Goal: Task Accomplishment & Management: Manage account settings

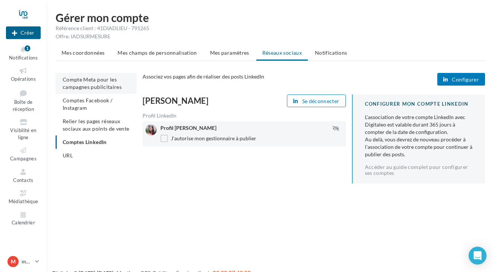
click at [86, 81] on span "Compte Meta pour les campagnes publicitaires" at bounding box center [92, 83] width 59 height 14
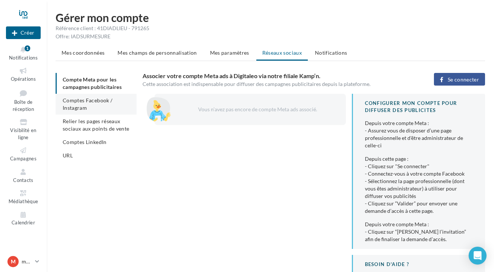
click at [86, 108] on span "Comptes Facebook / Instagram" at bounding box center [88, 104] width 50 height 14
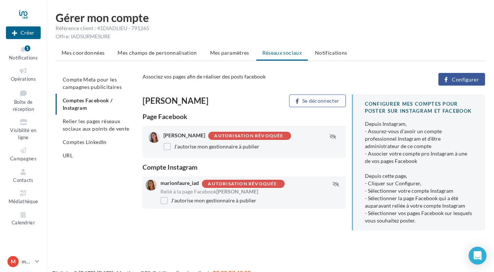
click at [221, 136] on div "Autorisation révoquée" at bounding box center [248, 136] width 69 height 5
click at [153, 132] on div at bounding box center [153, 137] width 11 height 11
click at [119, 127] on span "Relier les pages réseaux sociaux aux points de vente" at bounding box center [96, 125] width 66 height 14
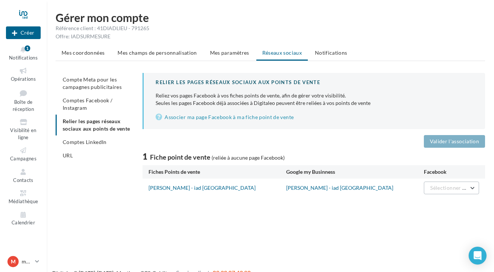
click at [457, 190] on span "Sélectionner une page" at bounding box center [456, 188] width 53 height 6
click at [198, 228] on div "Nouvelle campagne Créer Notifications 1 Opérations Boîte de réception Visibilit…" at bounding box center [247, 148] width 494 height 272
click at [189, 187] on link "Marion FAURÉ - iad France" at bounding box center [201, 188] width 107 height 6
click at [472, 190] on button "Sélectionner une page" at bounding box center [450, 188] width 55 height 13
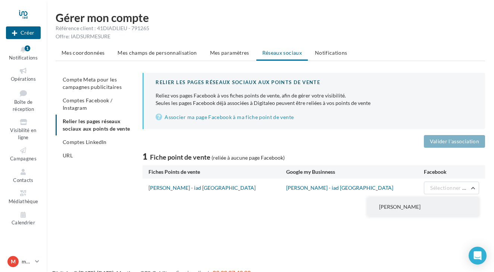
click at [400, 207] on span "[PERSON_NAME]" at bounding box center [399, 207] width 41 height 6
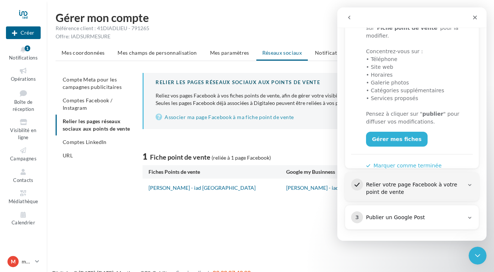
scroll to position [186, 0]
click at [469, 184] on icon "Intercom Messenger" at bounding box center [469, 185] width 6 height 6
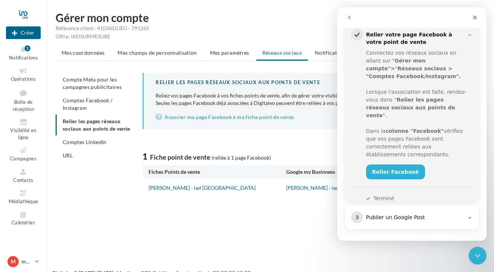
scroll to position [135, 0]
click at [387, 165] on link "Relier Facebook" at bounding box center [395, 172] width 59 height 15
click at [385, 165] on link "Relier Facebook" at bounding box center [395, 172] width 59 height 15
click at [378, 165] on link "Relier Facebook" at bounding box center [395, 172] width 59 height 15
click at [473, 13] on div "Fermer" at bounding box center [474, 17] width 13 height 13
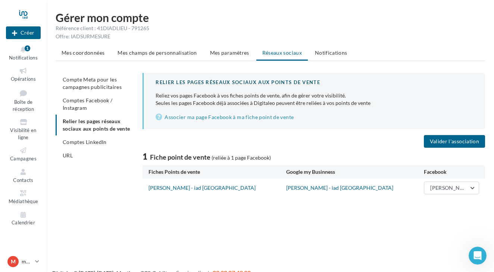
click at [391, 245] on div "Nouvelle campagne Créer Notifications 1 Opérations Boîte de réception Visibilit…" at bounding box center [247, 148] width 494 height 272
click at [446, 189] on span "Marion Fauré" at bounding box center [451, 188] width 43 height 6
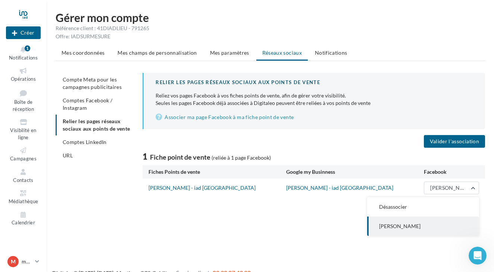
click at [319, 220] on div "Nouvelle campagne Créer Notifications 1 Opérations Boîte de réception Visibilit…" at bounding box center [247, 148] width 494 height 272
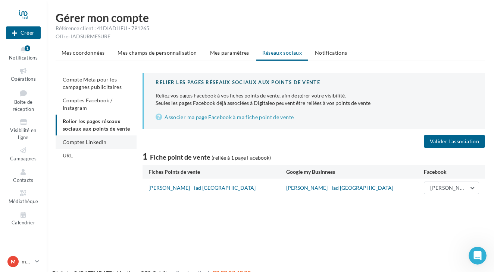
click at [103, 142] on span "Comptes LinkedIn" at bounding box center [85, 142] width 44 height 6
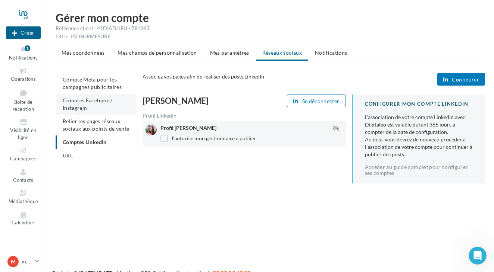
click at [106, 103] on span "Comptes Facebook / Instagram" at bounding box center [88, 104] width 50 height 14
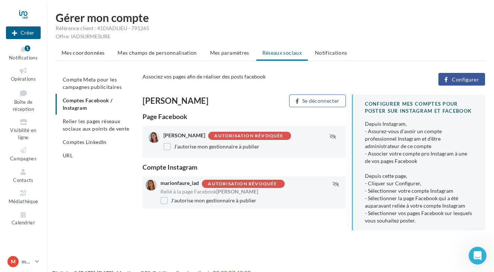
click at [322, 137] on div "Marion Fauré Autorisation révoquée" at bounding box center [243, 136] width 160 height 8
click at [456, 82] on span "Configurer" at bounding box center [464, 80] width 27 height 6
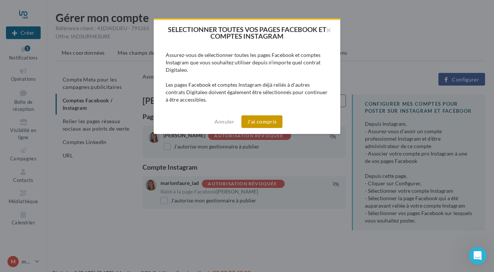
click at [262, 121] on button "J'ai compris" at bounding box center [261, 122] width 41 height 13
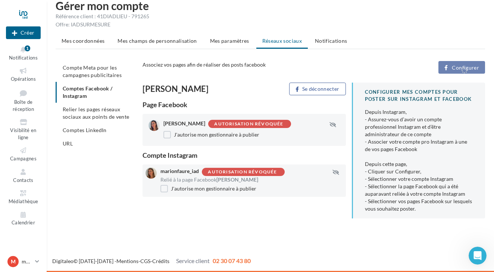
scroll to position [12, 0]
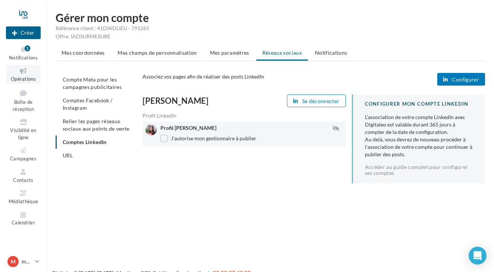
click at [23, 77] on span "Opérations" at bounding box center [23, 79] width 25 height 6
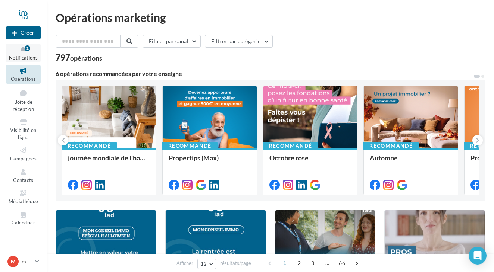
click at [23, 51] on icon at bounding box center [23, 49] width 30 height 9
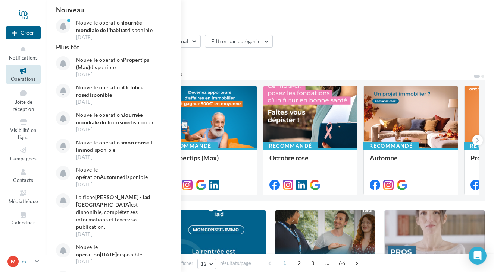
click at [32, 263] on p "marionfaure_iad" at bounding box center [27, 261] width 10 height 7
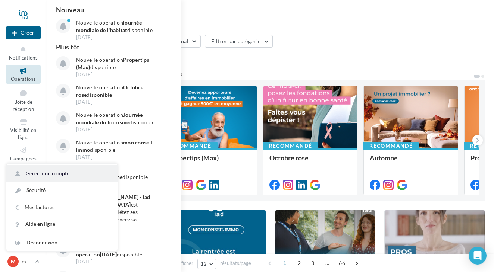
click at [44, 175] on link "Gérer mon compte" at bounding box center [61, 174] width 111 height 17
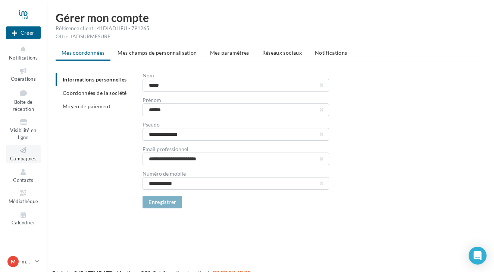
click at [19, 150] on icon at bounding box center [23, 150] width 30 height 9
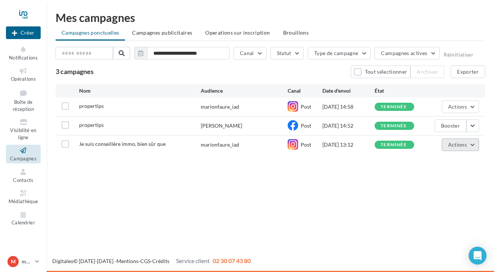
click at [473, 143] on button "Actions" at bounding box center [459, 145] width 37 height 13
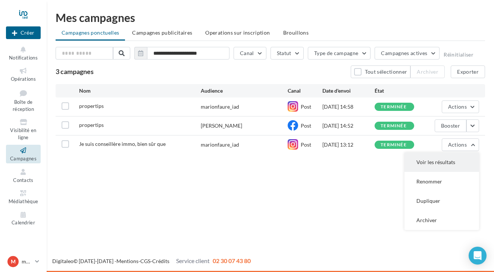
click at [444, 161] on button "Voir les résultats" at bounding box center [441, 162] width 75 height 19
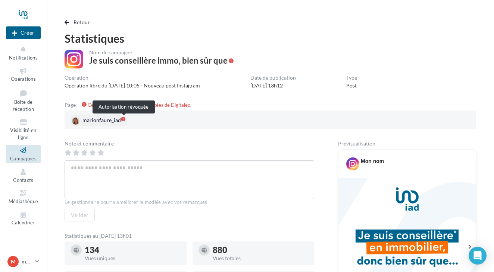
click at [125, 118] on span at bounding box center [123, 119] width 4 height 4
click at [21, 259] on div "m marionfaure_iad [PERSON_NAME][EMAIL_ADDRESS][DOMAIN_NAME]" at bounding box center [19, 261] width 25 height 11
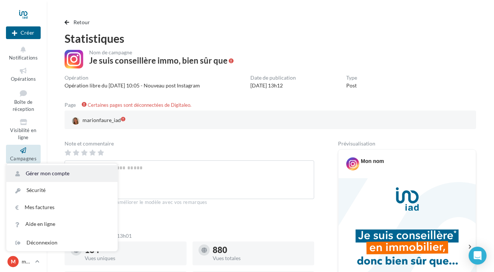
click at [42, 175] on link "Gérer mon compte" at bounding box center [61, 174] width 111 height 17
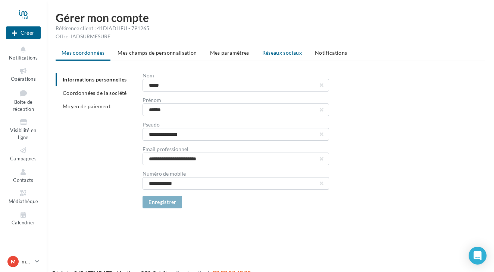
click at [277, 53] on span "Réseaux sociaux" at bounding box center [282, 53] width 40 height 6
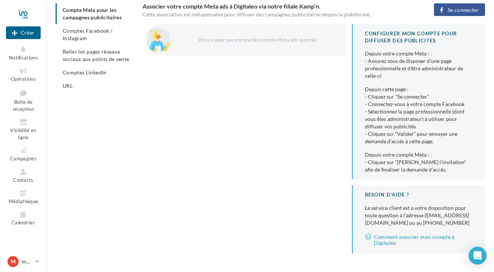
scroll to position [70, 0]
click at [460, 10] on span "Se connecter" at bounding box center [462, 10] width 31 height 6
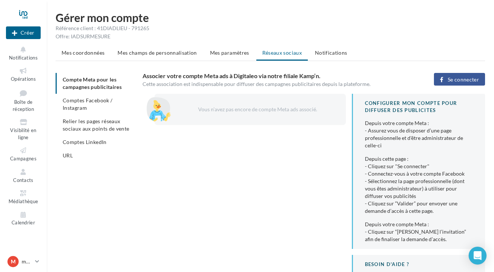
click at [451, 80] on span "Se connecter" at bounding box center [462, 80] width 31 height 6
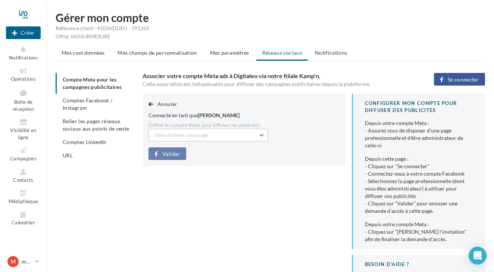
click at [262, 133] on button "Sélectionner une page" at bounding box center [207, 135] width 119 height 13
click at [262, 133] on input "text" at bounding box center [207, 135] width 119 height 13
click at [259, 132] on input "text" at bounding box center [207, 135] width 119 height 13
click at [278, 116] on div "Connecté en tant que Marion Fauré" at bounding box center [243, 115] width 191 height 7
click at [200, 135] on span "Sélectionner une page" at bounding box center [181, 135] width 53 height 6
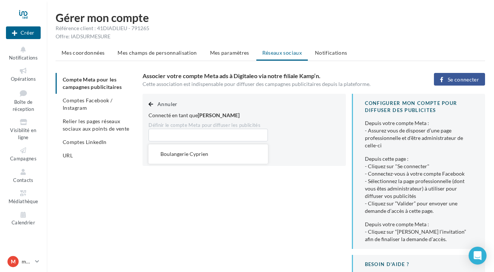
click at [200, 135] on input "text" at bounding box center [207, 135] width 119 height 13
click at [285, 103] on div "Annuler Connecté en tant que Marion Fauré Définir le compte Meta pour diffuser …" at bounding box center [243, 130] width 203 height 72
click at [258, 133] on button "Sélectionner une page" at bounding box center [207, 135] width 119 height 13
click at [285, 123] on div "Définir le compte Meta pour diffuser les publicités" at bounding box center [243, 125] width 191 height 7
click at [454, 77] on span "Se connecter" at bounding box center [462, 80] width 31 height 6
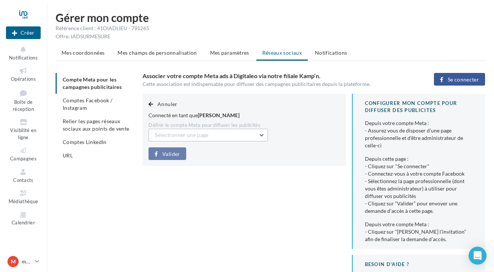
click at [263, 138] on button "Sélectionner une page" at bounding box center [207, 135] width 119 height 13
click at [262, 134] on input "text" at bounding box center [207, 135] width 119 height 13
type input "*"
click at [329, 119] on div "Connecté en tant que Marion Fauré" at bounding box center [243, 115] width 191 height 7
click at [157, 190] on div "Annuler Connecté en tant que Marion Fauré Définir le compte Meta pour diffuser …" at bounding box center [316, 209] width 348 height 230
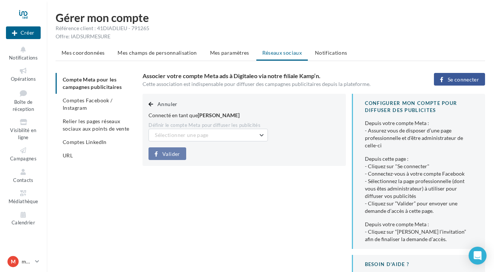
click at [220, 200] on div "Annuler Connecté en tant que Marion Fauré Définir le compte Meta pour diffuser …" at bounding box center [316, 209] width 348 height 230
click at [95, 99] on span "Comptes Facebook / Instagram" at bounding box center [88, 104] width 50 height 14
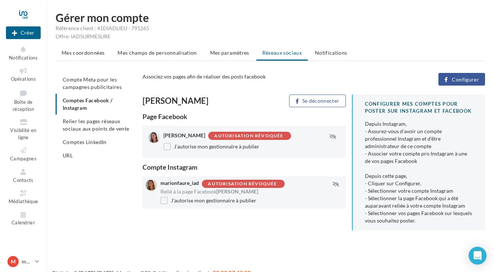
click at [258, 183] on div "Autorisation révoquée" at bounding box center [242, 184] width 69 height 5
click at [261, 184] on div "Autorisation révoquée" at bounding box center [242, 184] width 69 height 5
click at [84, 82] on span "Compte Meta pour les campagnes publicitaires" at bounding box center [92, 83] width 59 height 14
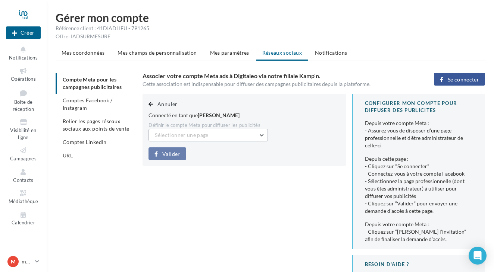
click at [204, 133] on span "Sélectionner une page" at bounding box center [181, 135] width 53 height 6
click at [204, 133] on input "text" at bounding box center [207, 135] width 119 height 13
click at [288, 125] on div "Définir le compte Meta pour diffuser les publicités" at bounding box center [243, 125] width 191 height 7
click at [262, 134] on button "Sélectionner une page" at bounding box center [207, 135] width 119 height 13
click at [262, 134] on input "text" at bounding box center [207, 135] width 119 height 13
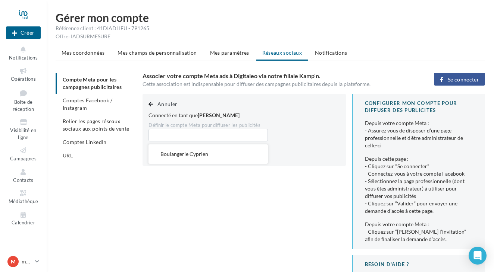
click at [303, 150] on div "Valider" at bounding box center [243, 154] width 191 height 13
click at [173, 132] on span "Sélectionner une page" at bounding box center [181, 135] width 53 height 6
click at [245, 135] on input "text" at bounding box center [207, 135] width 119 height 13
click at [300, 134] on div "Annuler Connecté en tant que Marion Fauré Définir le compte Meta pour diffuser …" at bounding box center [243, 130] width 203 height 72
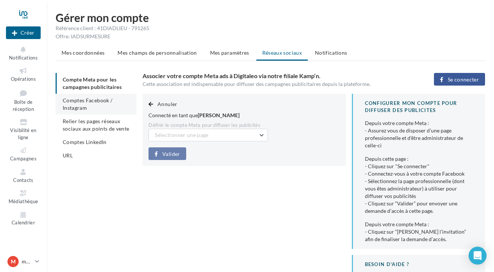
click at [85, 108] on span "Comptes Facebook / Instagram" at bounding box center [88, 104] width 50 height 14
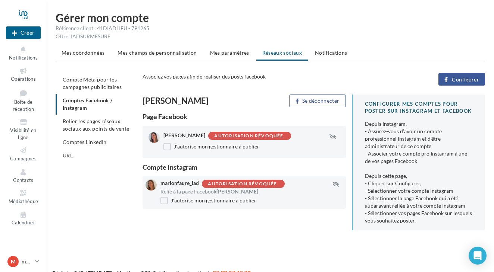
click at [231, 135] on div "Autorisation révoquée" at bounding box center [248, 136] width 69 height 5
click at [228, 182] on div "Autorisation révoquée" at bounding box center [242, 184] width 69 height 5
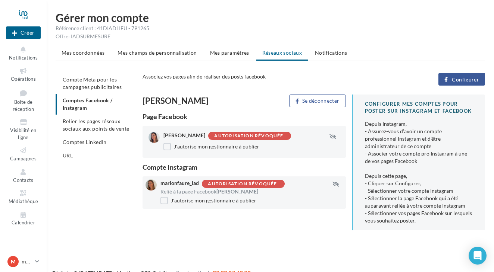
click at [180, 182] on span "marionfaure_iad" at bounding box center [179, 183] width 38 height 6
click at [464, 79] on span "Configurer" at bounding box center [464, 80] width 27 height 6
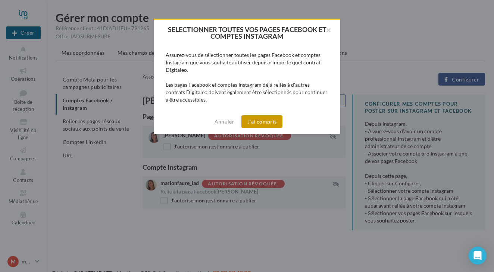
click at [268, 122] on button "J'ai compris" at bounding box center [261, 122] width 41 height 13
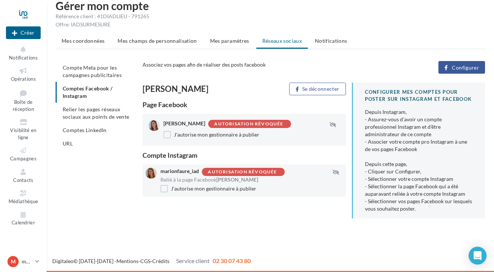
scroll to position [12, 0]
click at [464, 68] on span "Configurer" at bounding box center [464, 68] width 27 height 6
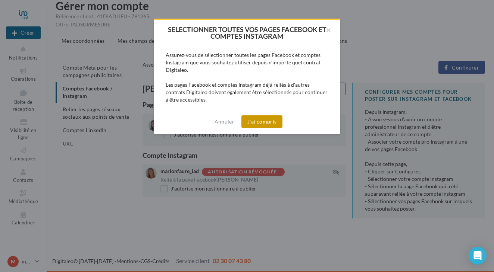
click at [259, 122] on button "J'ai compris" at bounding box center [261, 122] width 41 height 13
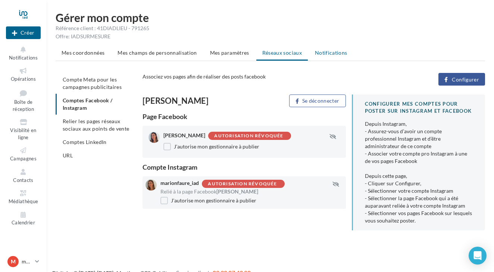
click at [340, 55] on span "Notifications" at bounding box center [331, 53] width 32 height 6
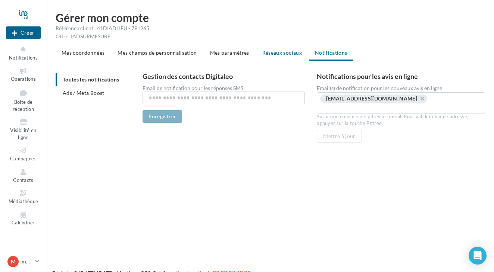
click at [281, 53] on span "Réseaux sociaux" at bounding box center [282, 53] width 40 height 6
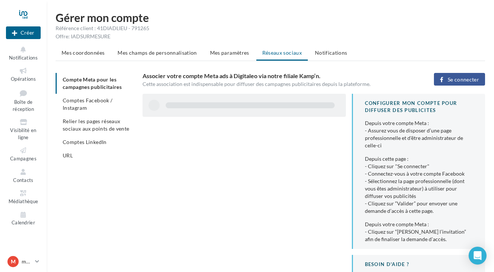
click at [470, 81] on span "Se connecter" at bounding box center [462, 80] width 31 height 6
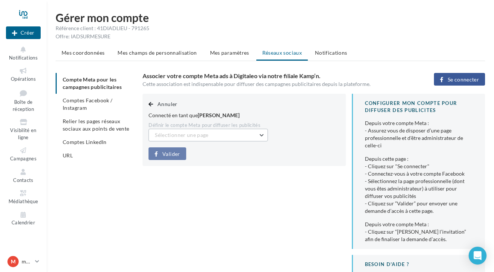
click at [235, 138] on button "Sélectionner une page" at bounding box center [207, 135] width 119 height 13
click at [233, 135] on input "text" at bounding box center [207, 135] width 119 height 13
click at [142, 228] on div "Compte Meta pour les campagnes publicitaires Comptes Facebook / Instagram Relie…" at bounding box center [273, 198] width 435 height 250
click at [24, 134] on span "Visibilité en ligne" at bounding box center [23, 133] width 26 height 13
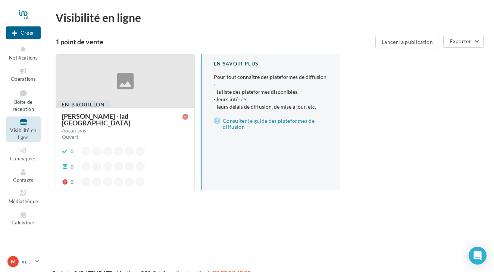
click at [127, 85] on div at bounding box center [125, 81] width 138 height 53
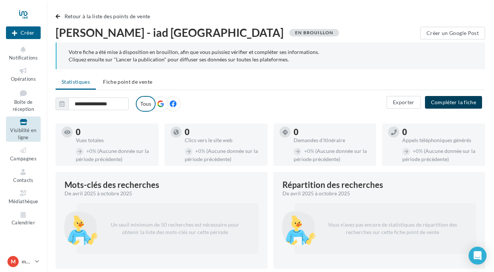
click at [444, 105] on button "Compléter la fiche" at bounding box center [453, 102] width 57 height 13
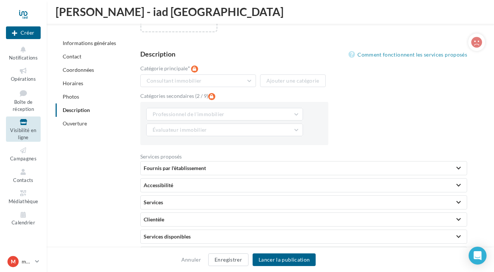
scroll to position [1262, 0]
click at [25, 100] on span "Boîte de réception" at bounding box center [23, 105] width 21 height 13
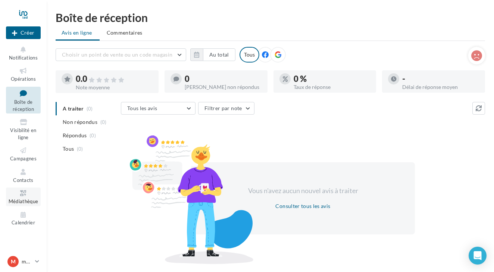
click at [24, 199] on span "Médiathèque" at bounding box center [24, 202] width 30 height 6
